Goal: Obtain resource: Download file/media

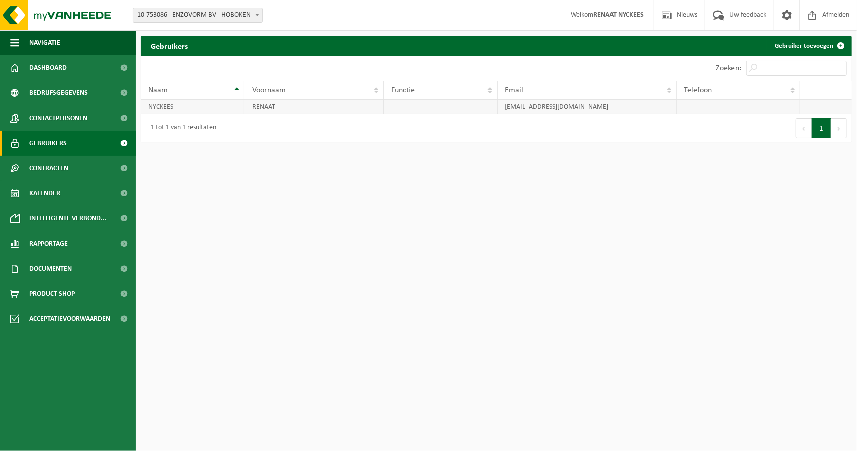
click at [182, 102] on td "NYCKEES" at bounding box center [193, 107] width 104 height 14
click at [807, 102] on td at bounding box center [826, 107] width 52 height 14
click at [730, 103] on td at bounding box center [739, 107] width 124 height 14
click at [88, 166] on link "Contracten" at bounding box center [68, 168] width 136 height 25
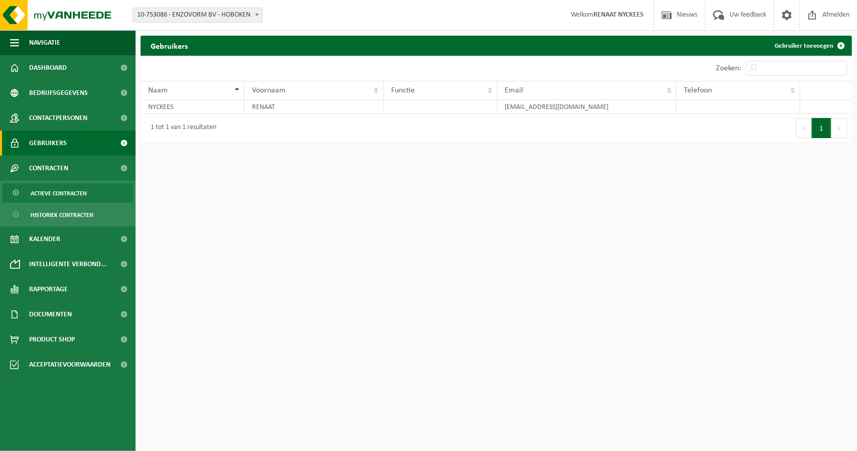
click at [90, 187] on link "Actieve contracten" at bounding box center [68, 192] width 131 height 19
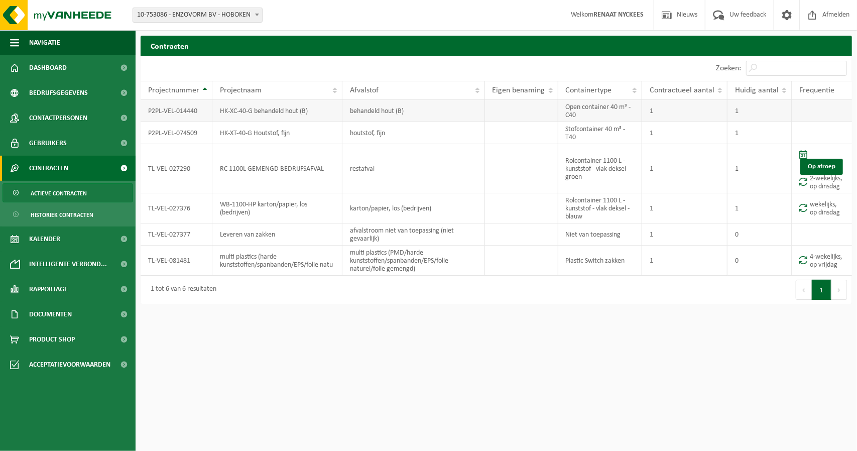
click at [171, 115] on td "P2PL-VEL-014440" at bounding box center [177, 111] width 72 height 22
click at [824, 286] on button "1" at bounding box center [822, 290] width 20 height 20
click at [432, 233] on td "afvalstroom niet van toepassing (niet gevaarlijk)" at bounding box center [413, 234] width 143 height 22
click at [688, 86] on span "Contractueel aantal" at bounding box center [682, 90] width 65 height 8
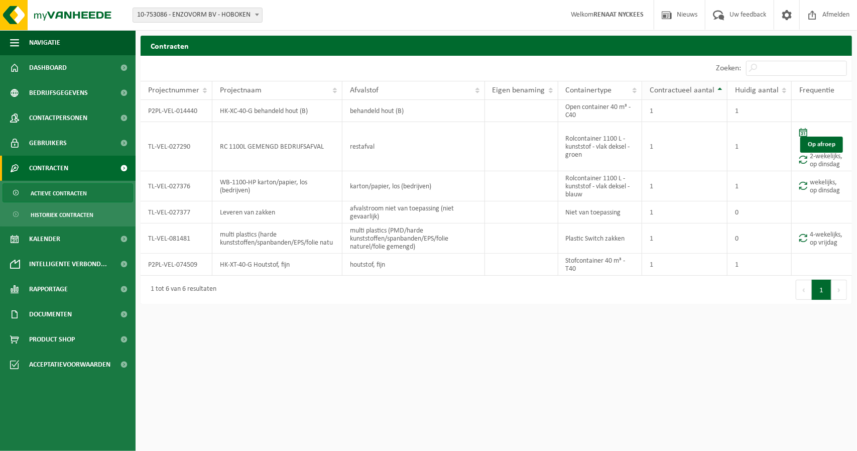
click at [685, 88] on span "Contractueel aantal" at bounding box center [682, 90] width 65 height 8
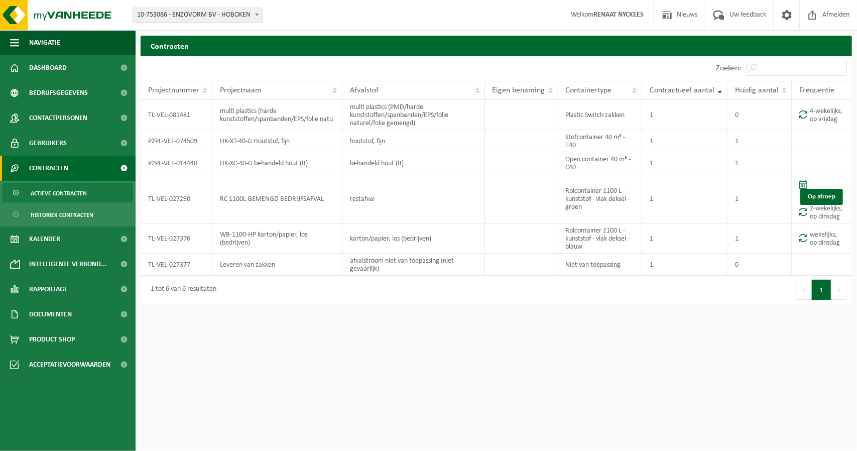
click at [76, 187] on span "Actieve contracten" at bounding box center [59, 193] width 56 height 19
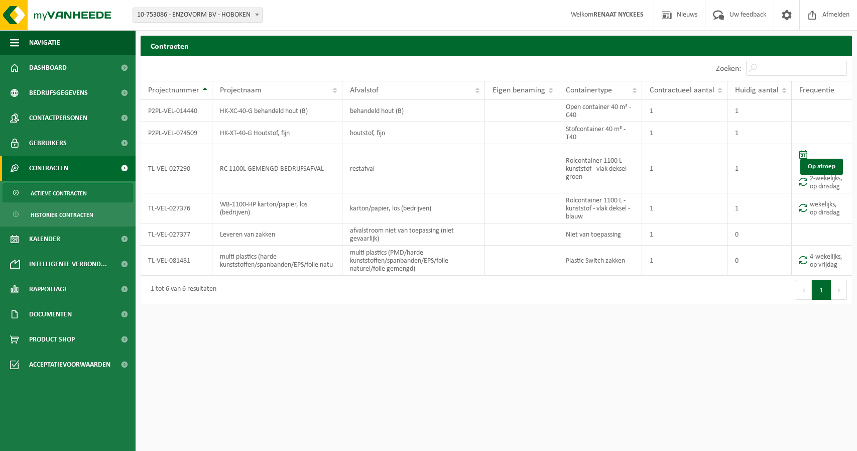
click at [76, 208] on span "Historiek contracten" at bounding box center [62, 214] width 63 height 19
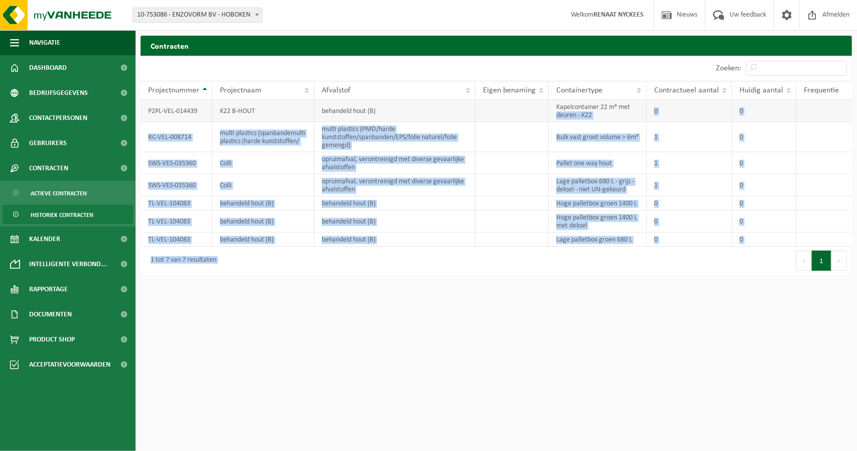
drag, startPoint x: 699, startPoint y: 251, endPoint x: 556, endPoint y: 116, distance: 196.4
click at [556, 116] on div "10 25 50 100 10 resultaten weergeven Zoeken: Projectnummer Projectnaam Afvalsto…" at bounding box center [496, 165] width 711 height 219
click at [556, 116] on td "Kapelcontainer 22 m³ met deuren - K22" at bounding box center [598, 111] width 98 height 22
drag, startPoint x: 778, startPoint y: 241, endPoint x: 617, endPoint y: 112, distance: 206.1
click at [599, 88] on table "Projectnummer Projectnaam Afvalstof Eigen benaming Containertype Contractueel a…" at bounding box center [496, 164] width 711 height 166
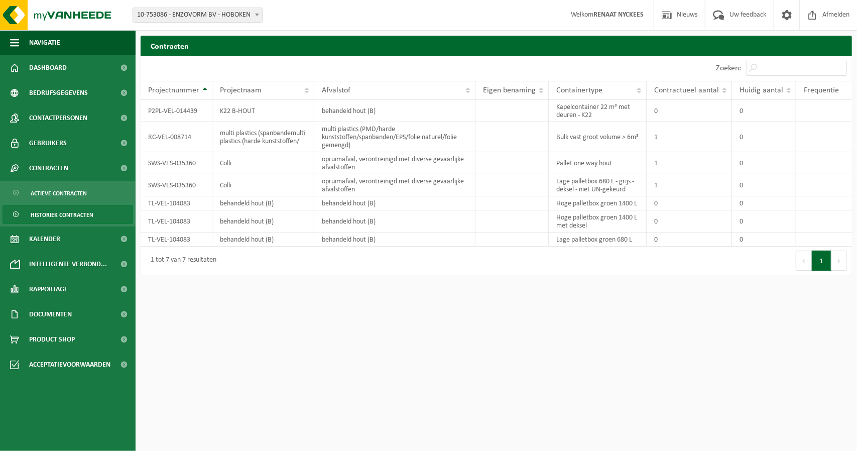
drag, startPoint x: 730, startPoint y: 354, endPoint x: 677, endPoint y: 332, distance: 57.8
click at [726, 353] on html "Vestiging: 10-753086 - ENZOVORM BV - HOBOKEN 10-753086 - ENZOVORM BV - HOBOKEN …" at bounding box center [428, 225] width 857 height 451
click at [76, 311] on link "Documenten" at bounding box center [68, 314] width 136 height 25
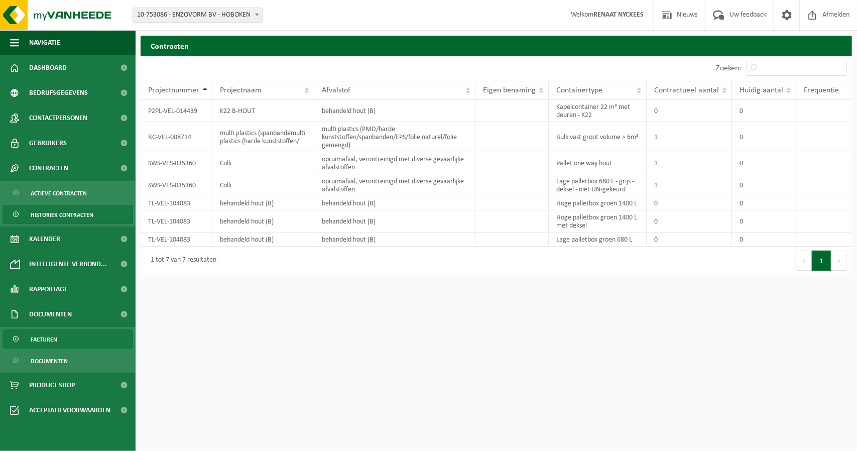
click at [71, 335] on link "Facturen" at bounding box center [68, 338] width 131 height 19
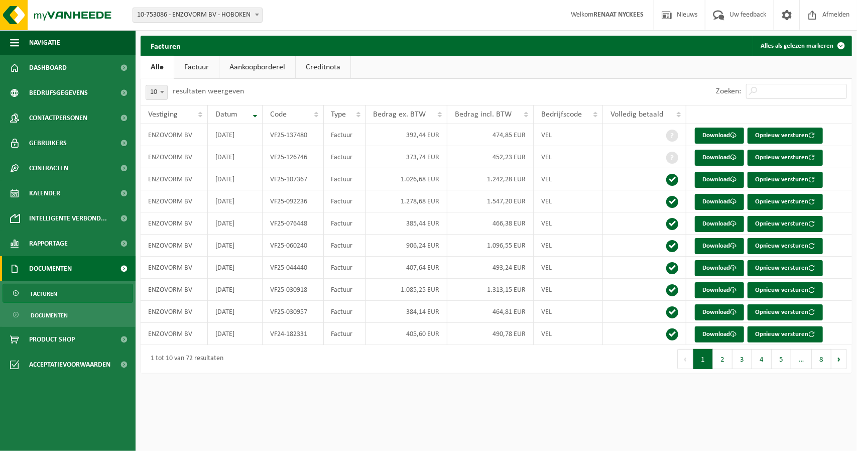
click at [199, 60] on link "Factuur" at bounding box center [196, 67] width 45 height 23
click at [249, 63] on link "Aankoopborderel" at bounding box center [258, 67] width 76 height 23
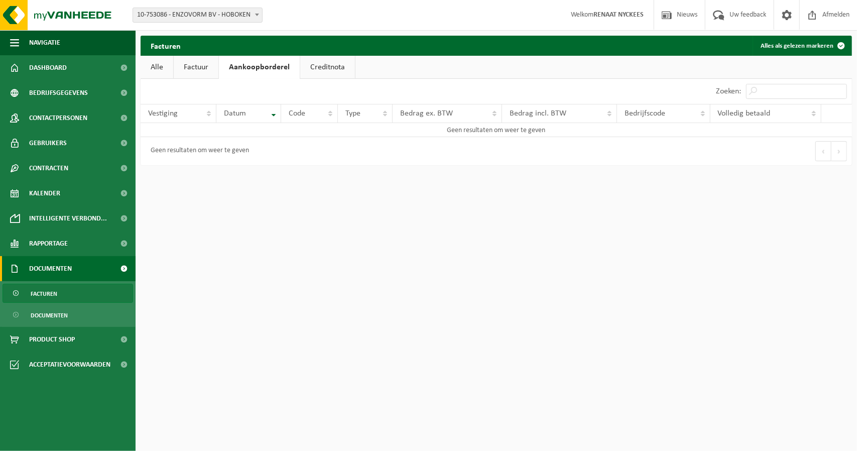
click at [303, 63] on link "Creditnota" at bounding box center [327, 67] width 55 height 23
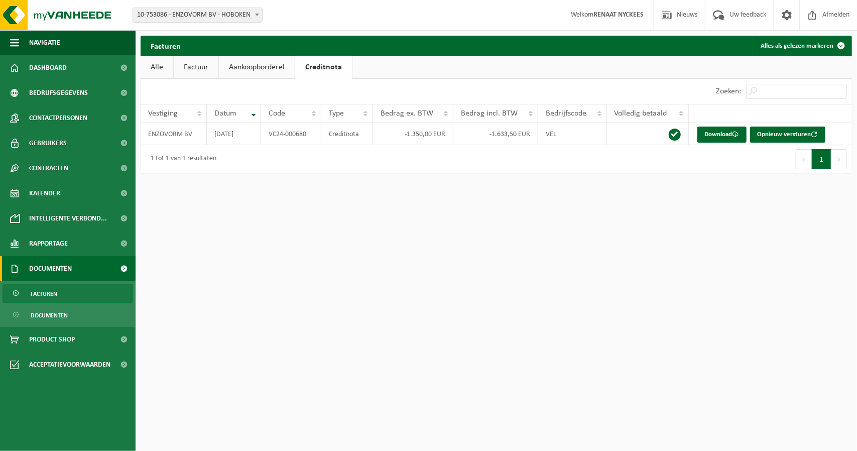
click at [180, 67] on link "Factuur" at bounding box center [196, 67] width 45 height 23
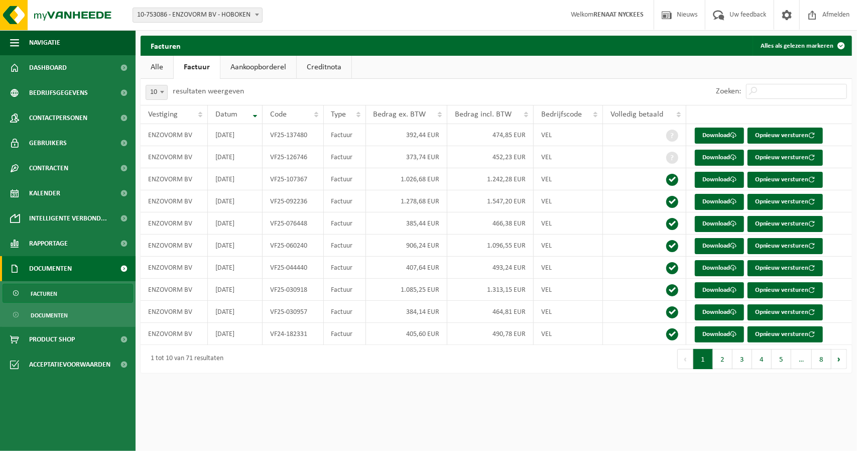
click at [169, 67] on link "Alle" at bounding box center [157, 67] width 33 height 23
click at [80, 308] on link "Documenten" at bounding box center [68, 314] width 131 height 19
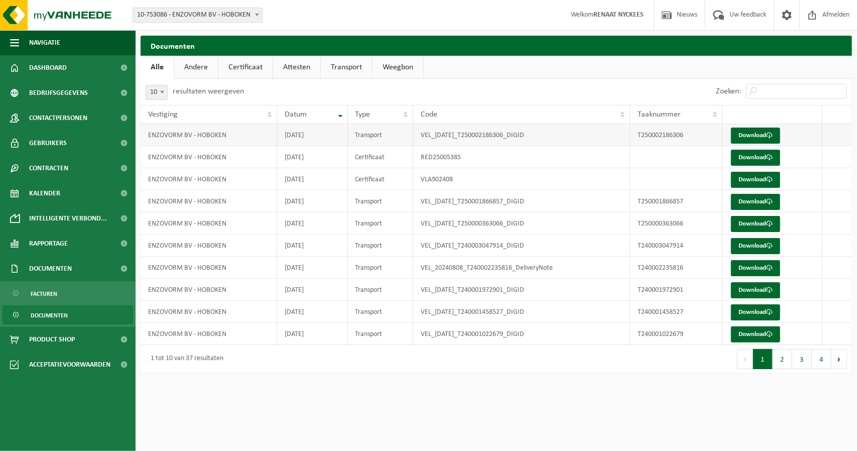
click at [170, 139] on td "ENZOVORM BV - HOBOKEN" at bounding box center [209, 135] width 137 height 22
click at [742, 133] on link "Download" at bounding box center [755, 136] width 49 height 16
click at [113, 77] on span at bounding box center [124, 67] width 23 height 25
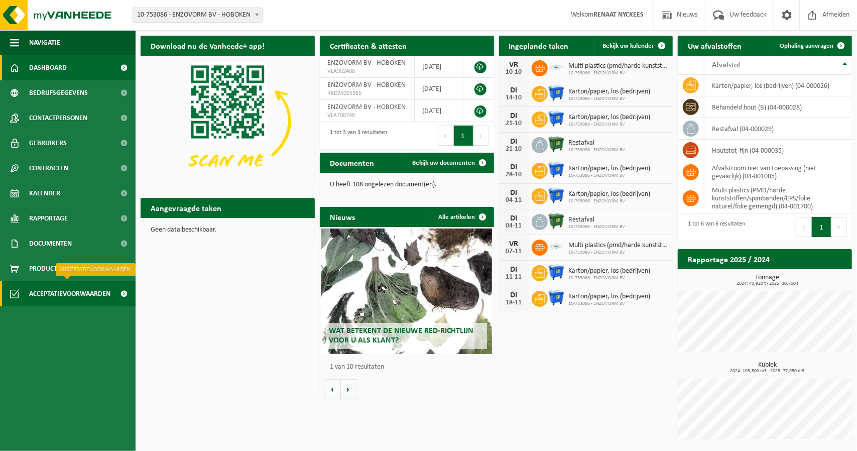
click at [70, 302] on span "Acceptatievoorwaarden" at bounding box center [69, 293] width 81 height 25
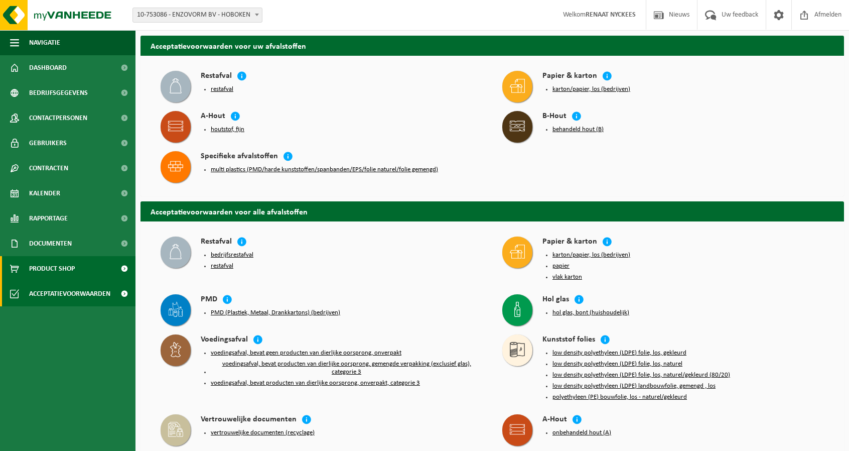
click at [80, 268] on link "Product Shop" at bounding box center [68, 268] width 136 height 25
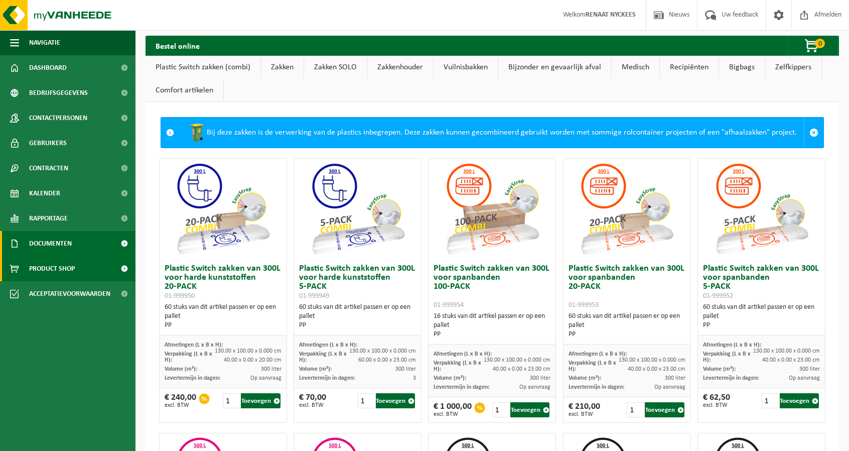
click at [90, 231] on link "Documenten" at bounding box center [68, 243] width 136 height 25
